Goal: Information Seeking & Learning: Learn about a topic

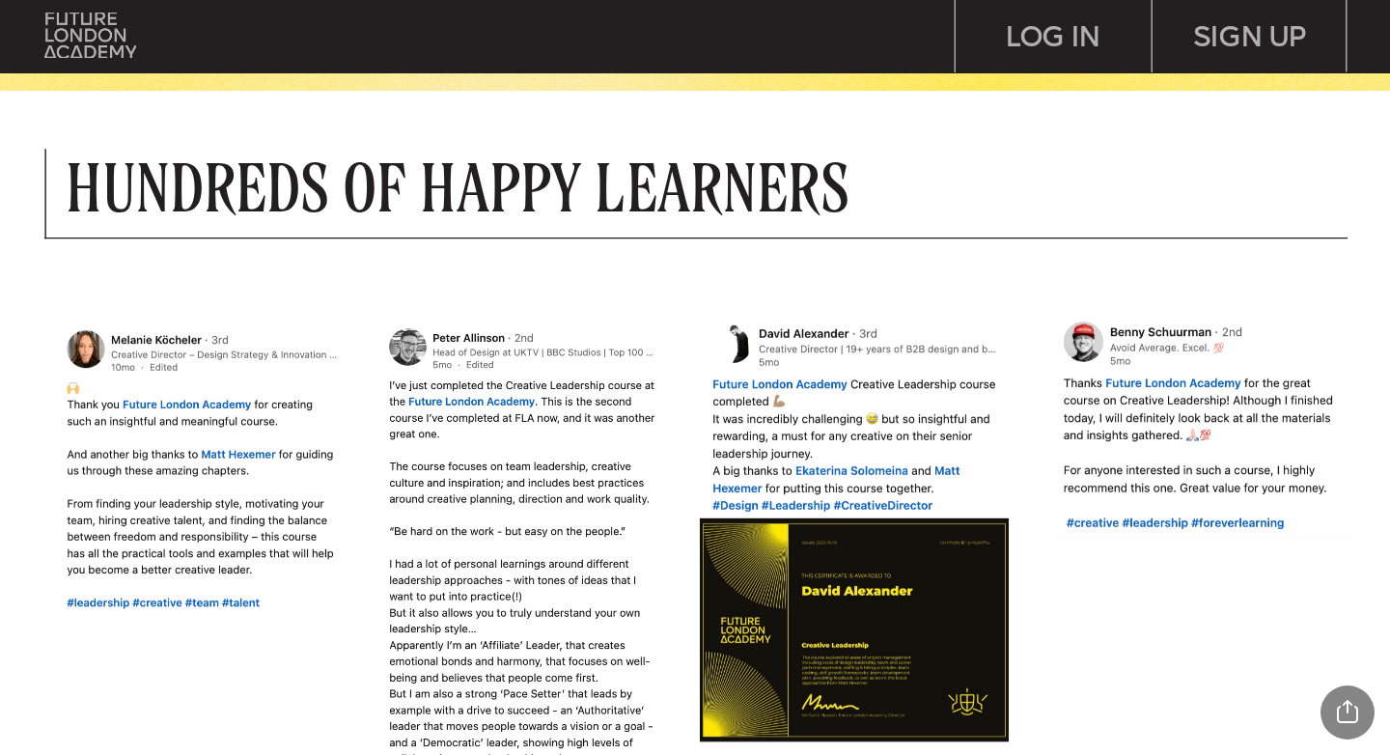
scroll to position [1305, 0]
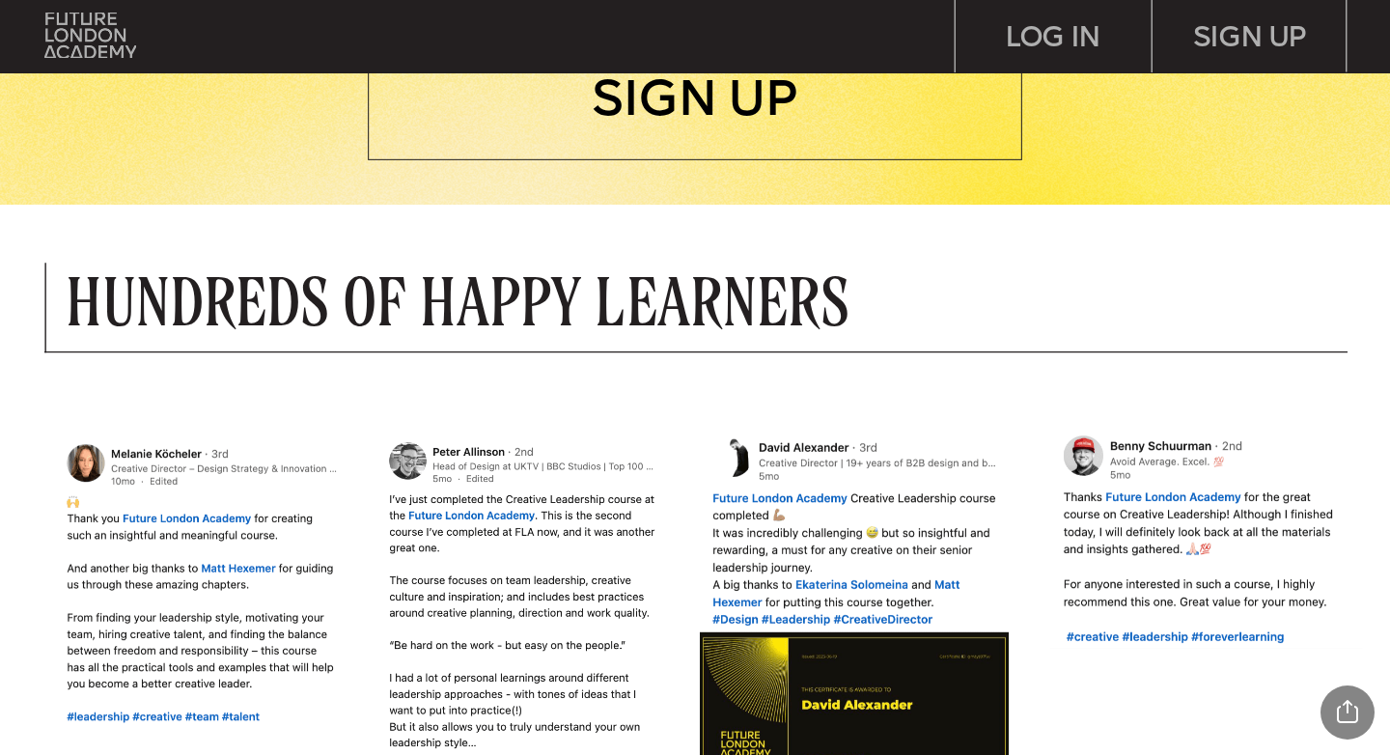
click at [99, 29] on img at bounding box center [89, 36] width 91 height 46
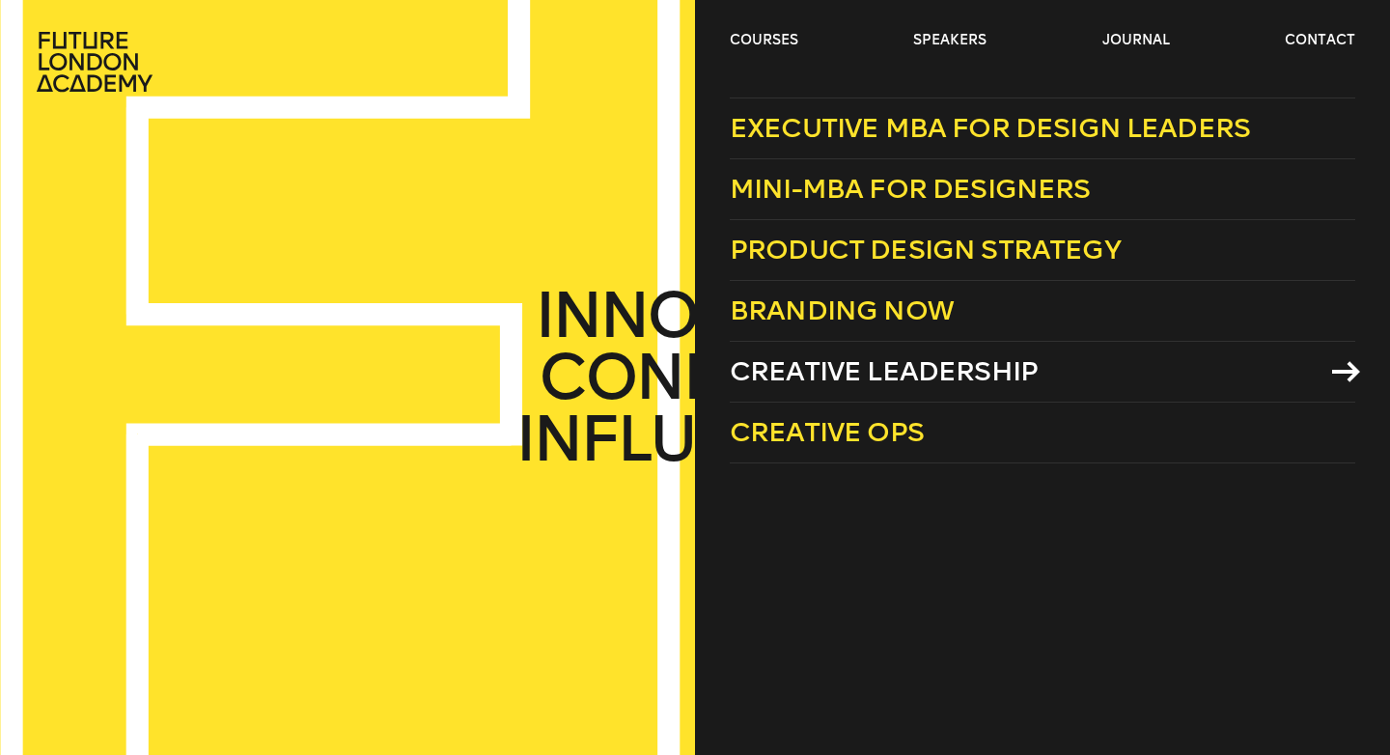
click at [808, 383] on span "Creative Leadership" at bounding box center [884, 371] width 308 height 32
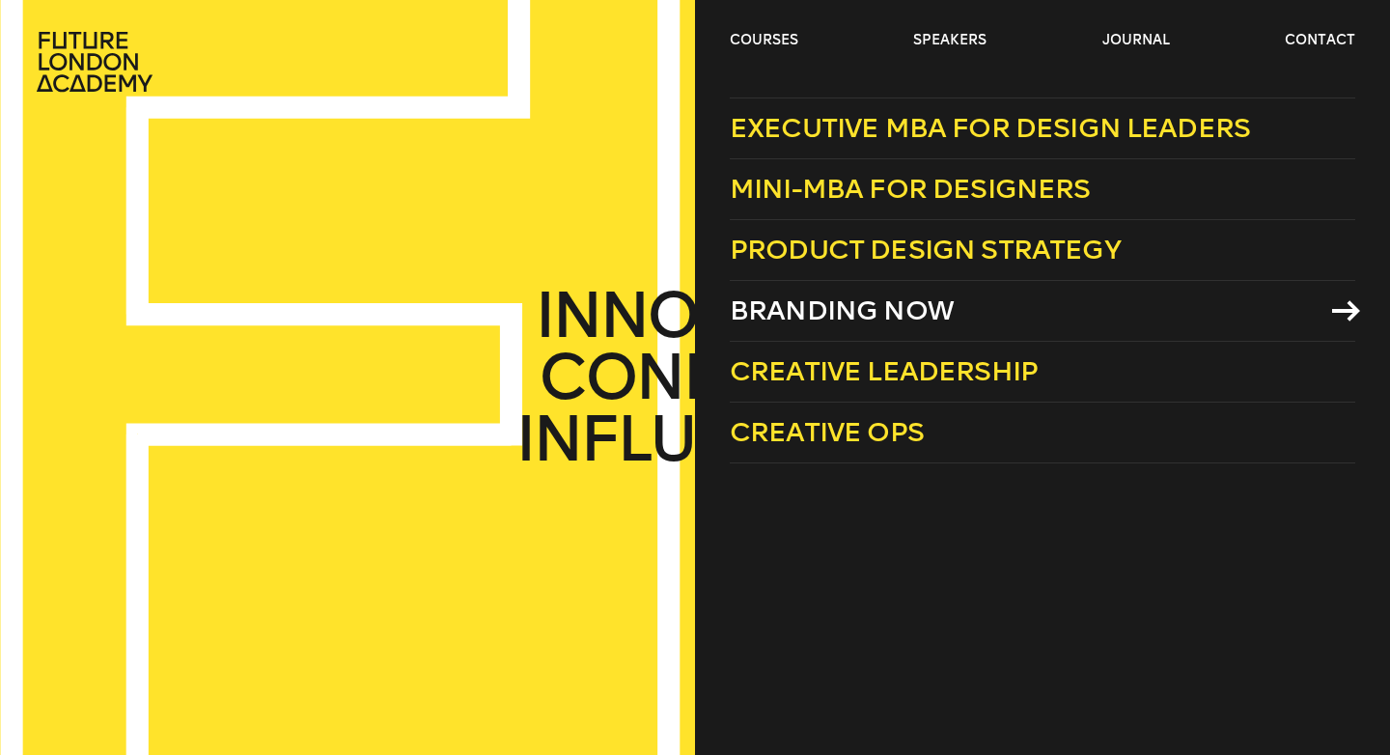
click at [905, 318] on span "Branding Now" at bounding box center [842, 310] width 224 height 32
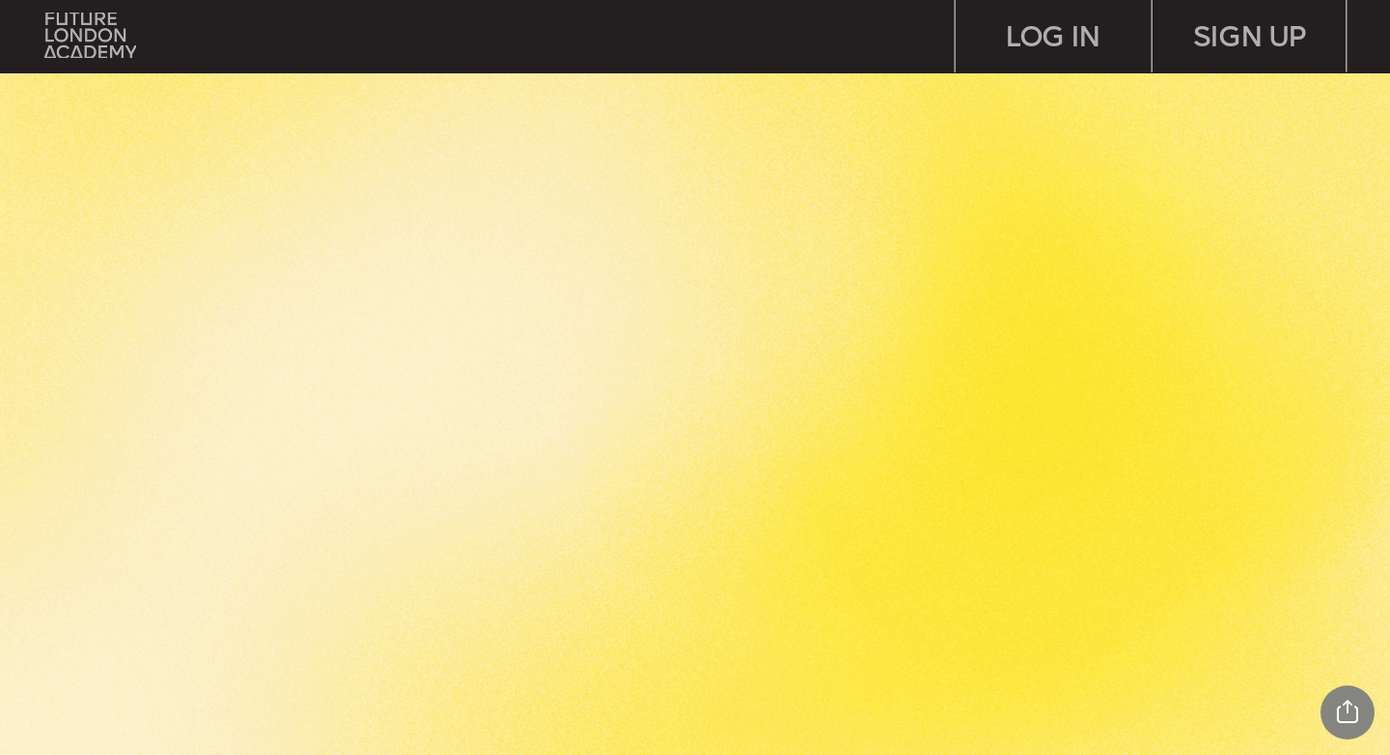
scroll to position [6204, 0]
